Goal: Information Seeking & Learning: Compare options

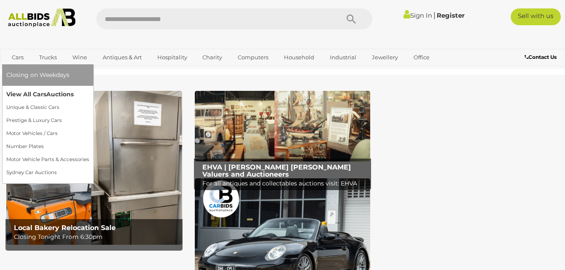
click at [23, 94] on link "View All Cars Auctions" at bounding box center [47, 94] width 83 height 13
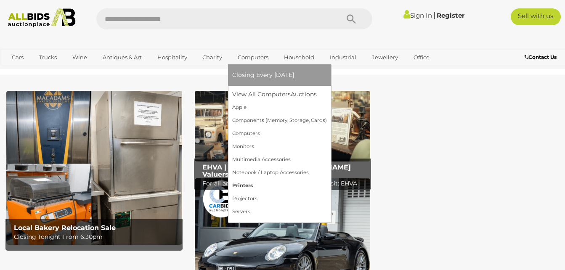
click at [240, 186] on link "Printers" at bounding box center [279, 185] width 95 height 13
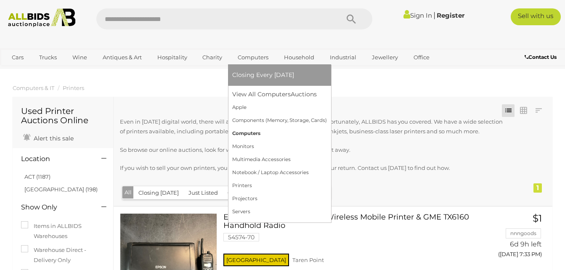
click at [251, 133] on link "Computers" at bounding box center [279, 133] width 95 height 13
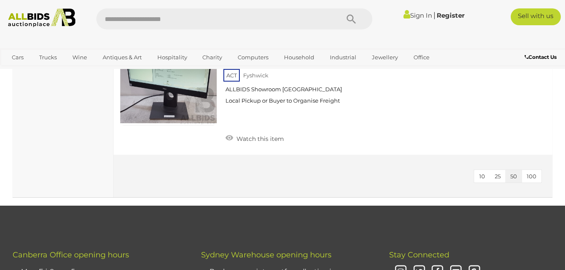
scroll to position [3953, 0]
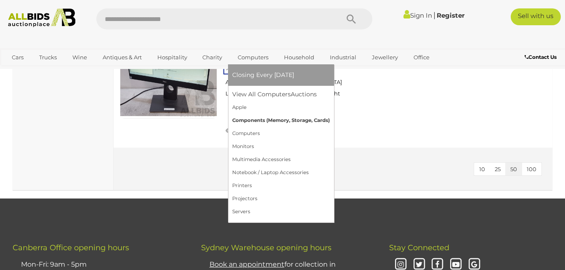
click at [247, 122] on link "Components (Memory, Storage, Cards)" at bounding box center [281, 120] width 98 height 13
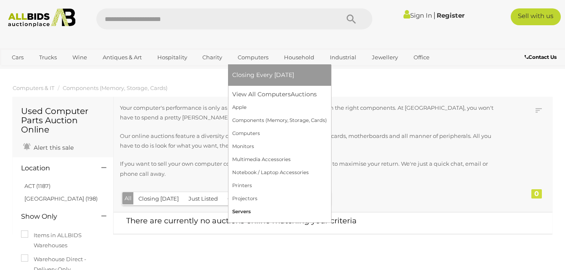
click at [244, 213] on link "Servers" at bounding box center [279, 211] width 95 height 13
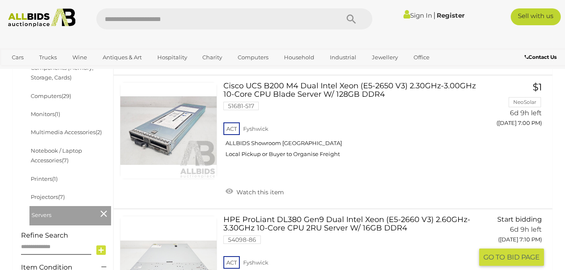
scroll to position [252, 0]
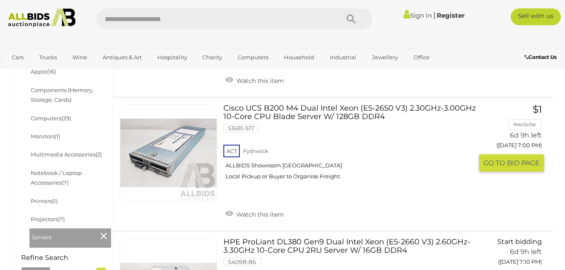
click at [183, 146] on link at bounding box center [168, 152] width 97 height 97
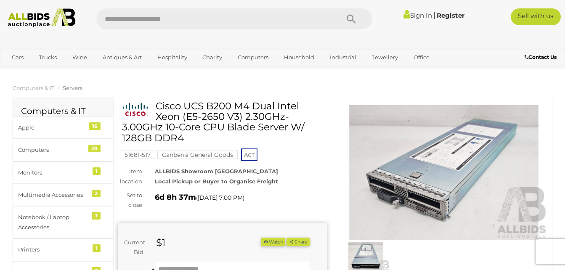
click at [370, 259] on img at bounding box center [366, 257] width 48 height 31
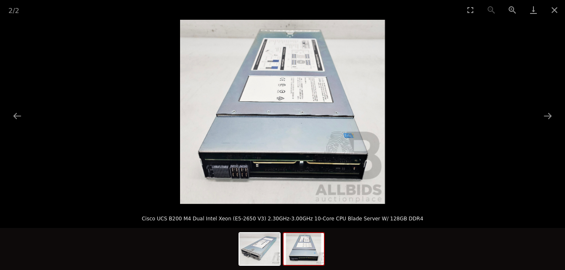
click at [304, 170] on img at bounding box center [282, 112] width 205 height 184
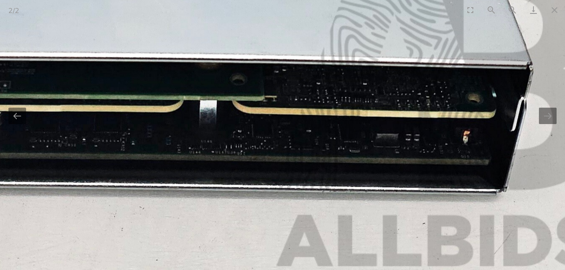
drag, startPoint x: 207, startPoint y: 187, endPoint x: 123, endPoint y: 116, distance: 110.4
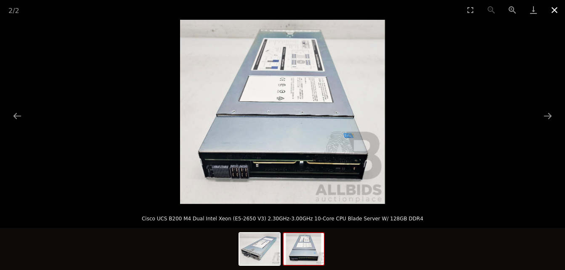
click at [554, 11] on button "Close gallery" at bounding box center [554, 10] width 21 height 20
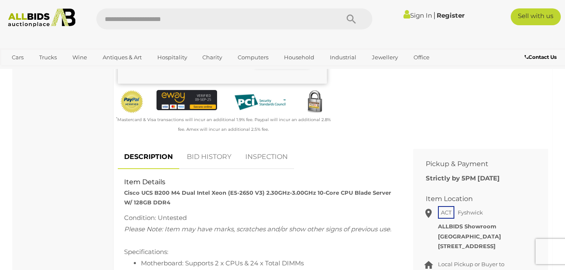
scroll to position [126, 0]
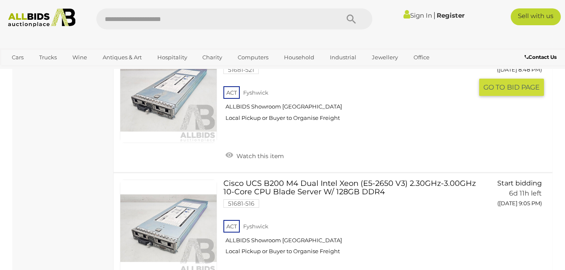
scroll to position [1694, 0]
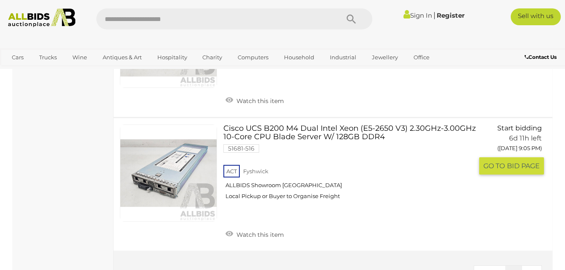
click at [162, 174] on link at bounding box center [168, 172] width 97 height 97
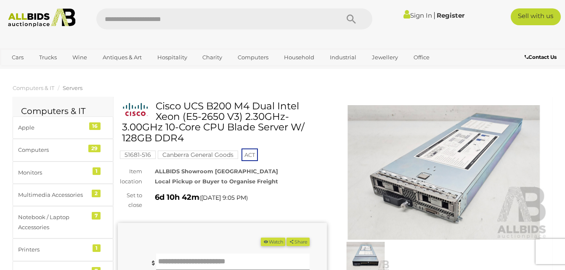
click at [375, 261] on img at bounding box center [366, 257] width 48 height 31
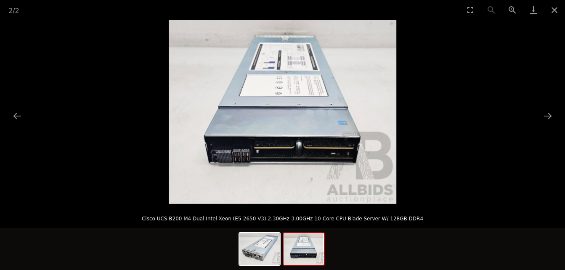
click at [276, 161] on img at bounding box center [283, 112] width 228 height 184
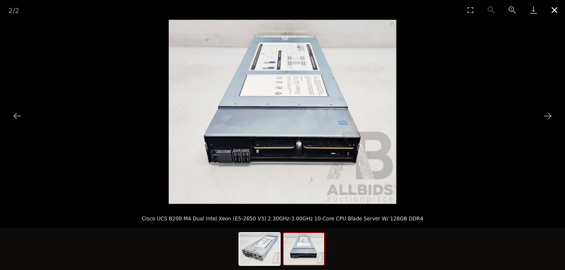
click at [553, 7] on button "Close gallery" at bounding box center [554, 10] width 21 height 20
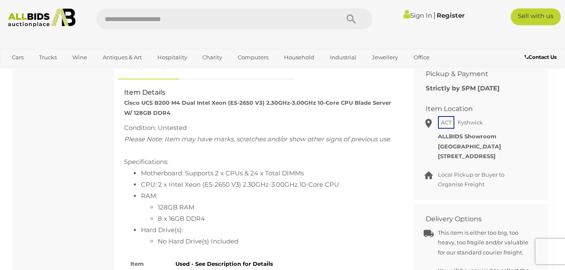
scroll to position [336, 0]
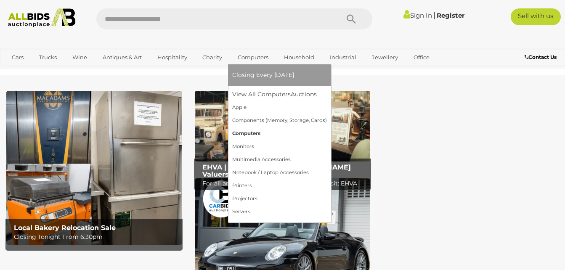
click at [246, 133] on link "Computers" at bounding box center [279, 133] width 95 height 13
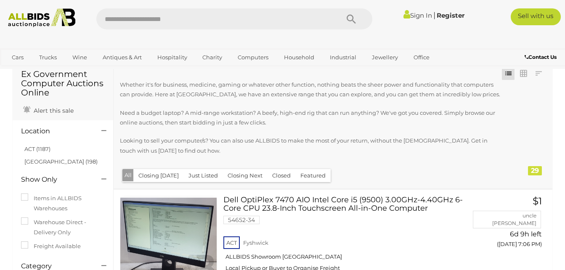
scroll to position [42, 0]
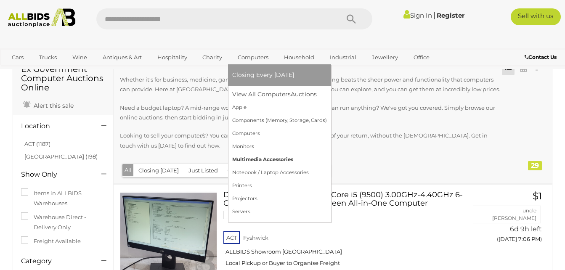
click at [259, 161] on link "Multimedia Accessories" at bounding box center [279, 159] width 95 height 13
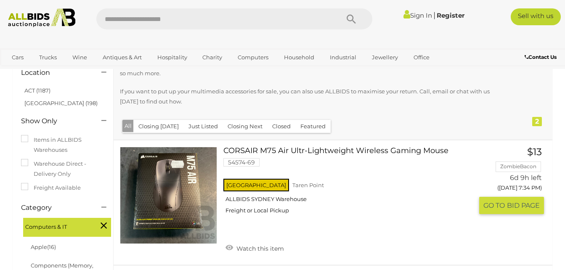
scroll to position [84, 0]
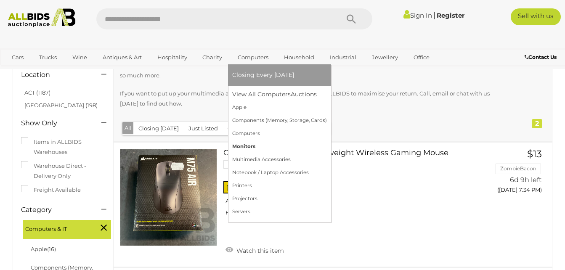
click at [246, 148] on link "Monitors" at bounding box center [279, 146] width 95 height 13
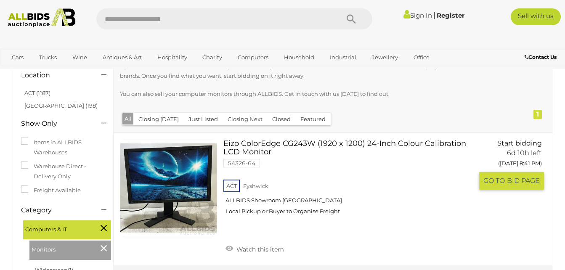
scroll to position [42, 0]
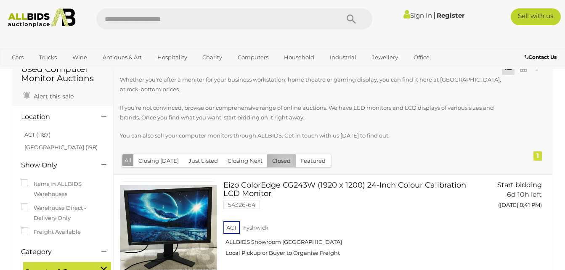
click at [283, 164] on button "Closed" at bounding box center [281, 160] width 29 height 13
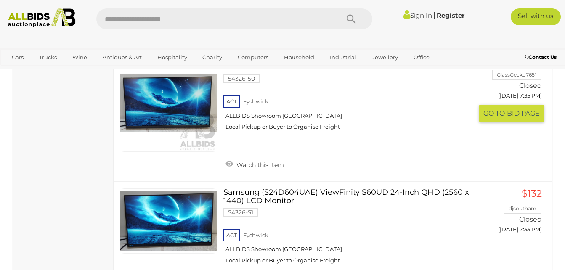
scroll to position [1388, 0]
